Goal: Information Seeking & Learning: Understand process/instructions

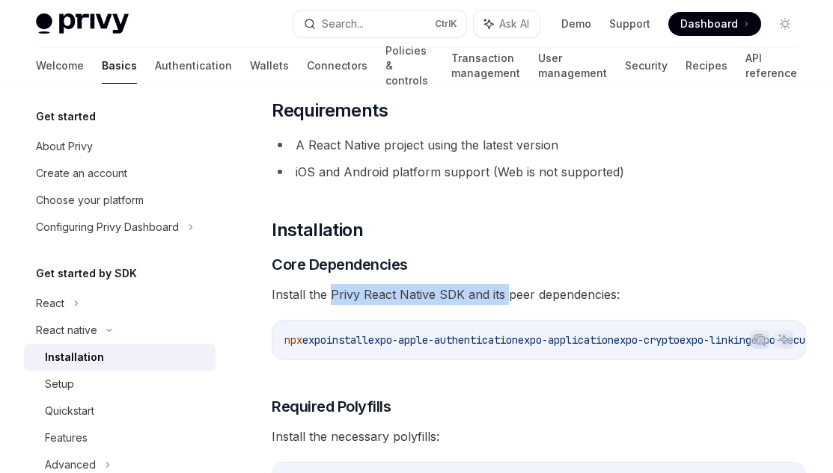
drag, startPoint x: 333, startPoint y: 295, endPoint x: 507, endPoint y: 303, distance: 174.5
click at [507, 303] on span "Install the Privy React Native SDK and its peer dependencies:" at bounding box center [539, 294] width 534 height 21
click at [547, 292] on span "Install the Privy React Native SDK and its peer dependencies:" at bounding box center [539, 294] width 534 height 21
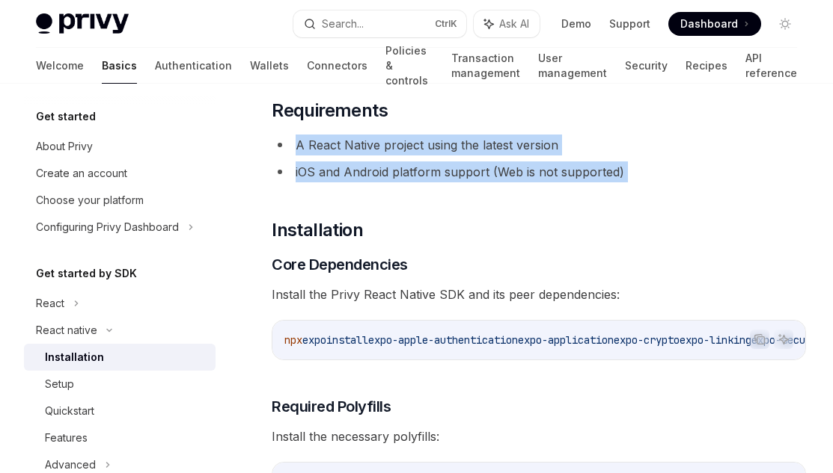
drag, startPoint x: 347, startPoint y: 140, endPoint x: 482, endPoint y: 194, distance: 146.0
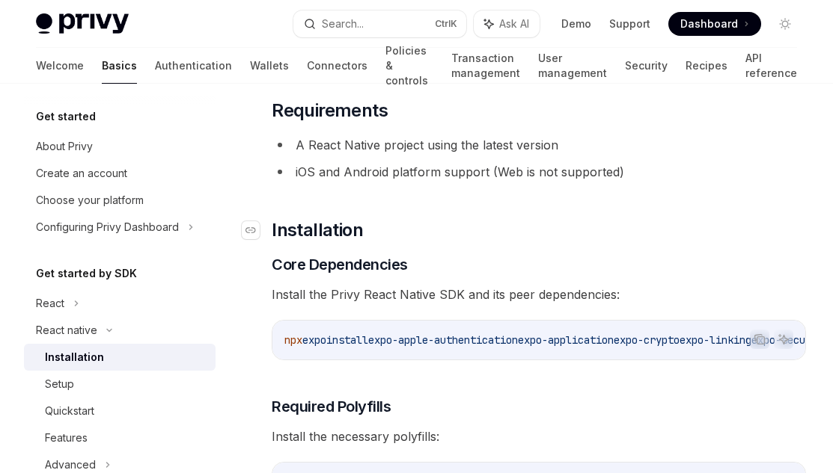
click at [533, 219] on h2 "​ Installation" at bounding box center [539, 230] width 534 height 24
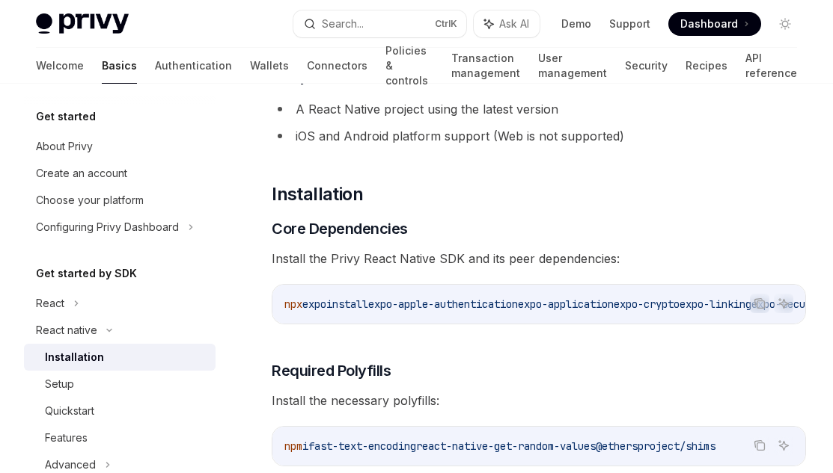
scroll to position [269, 0]
